Goal: Go to known website: Access a specific website the user already knows

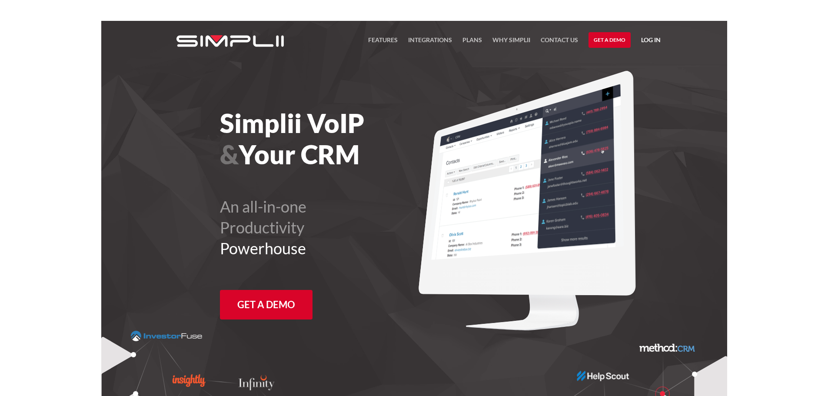
click at [655, 40] on link "Log in" at bounding box center [651, 41] width 20 height 13
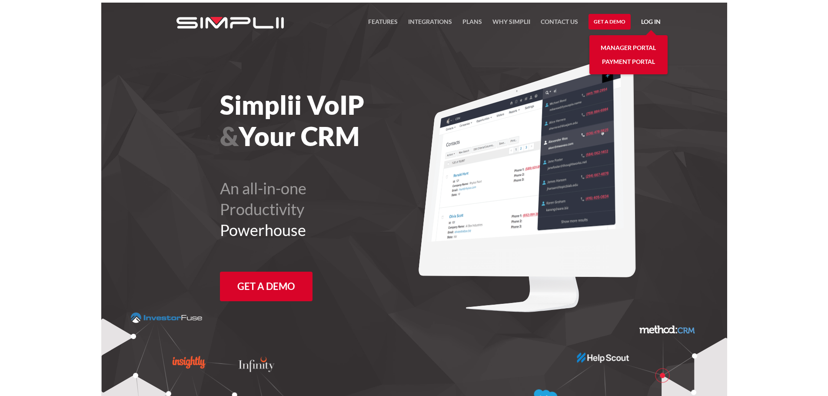
scroll to position [21, 0]
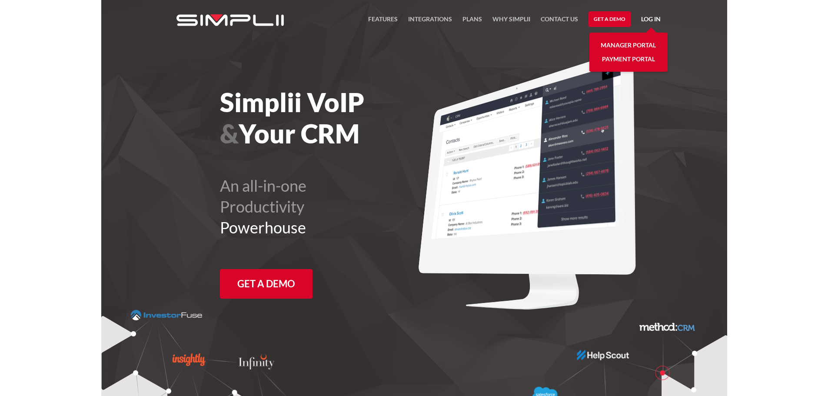
click at [608, 45] on link "Manager Portal" at bounding box center [628, 45] width 55 height 14
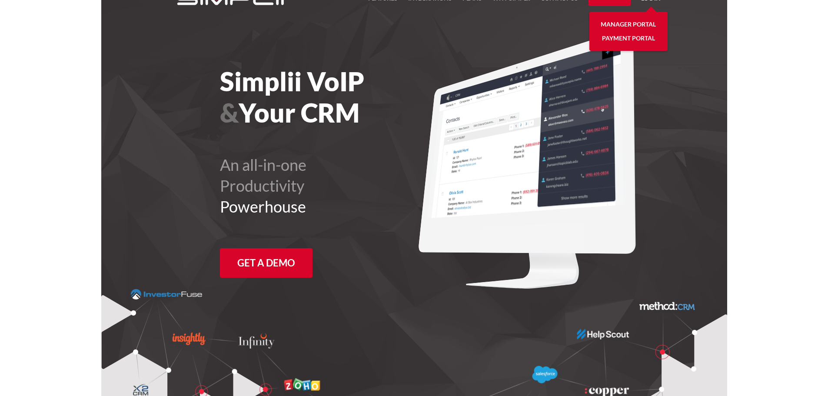
click at [614, 25] on link "Manager Portal" at bounding box center [628, 24] width 55 height 14
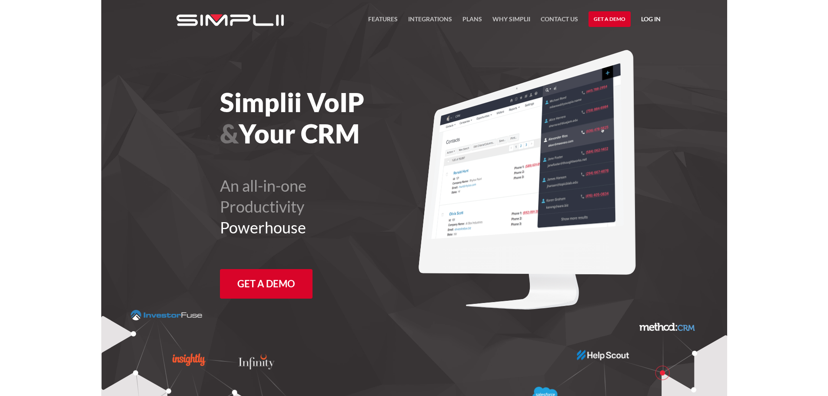
click at [644, 20] on link "Log in" at bounding box center [651, 20] width 20 height 13
click at [612, 45] on link "Manager Portal" at bounding box center [628, 45] width 55 height 14
